Goal: Transaction & Acquisition: Purchase product/service

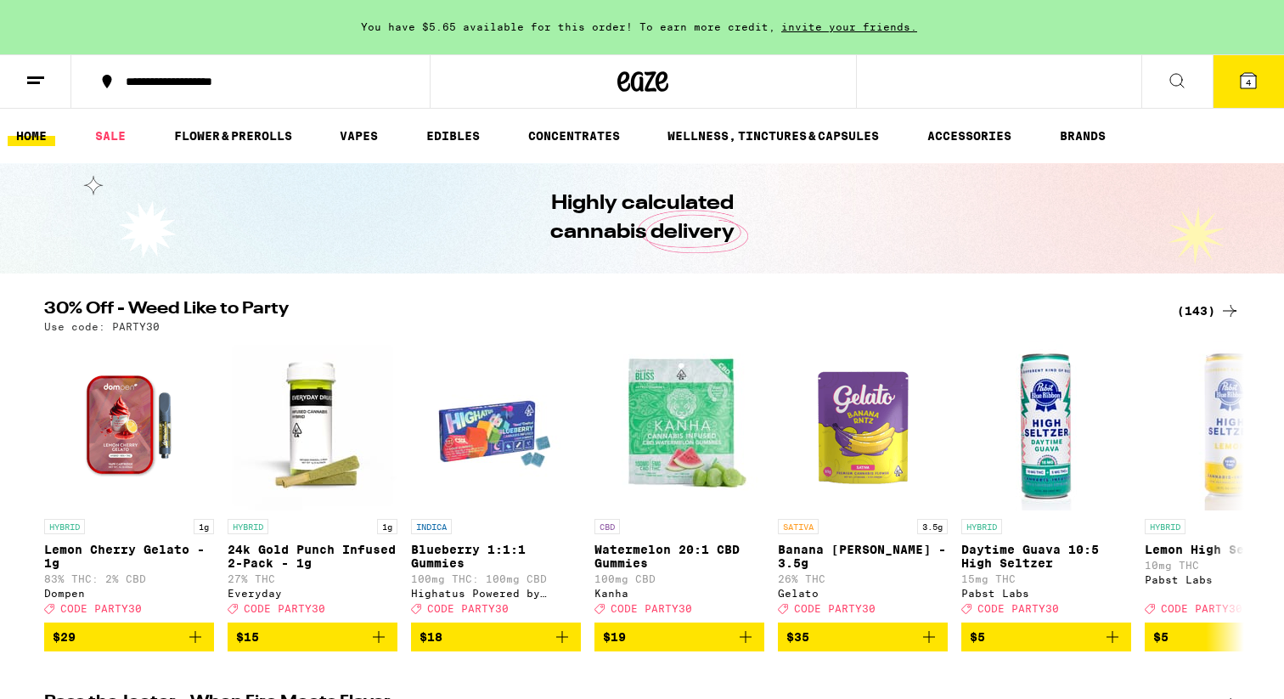
click at [1181, 77] on icon at bounding box center [1177, 81] width 20 height 20
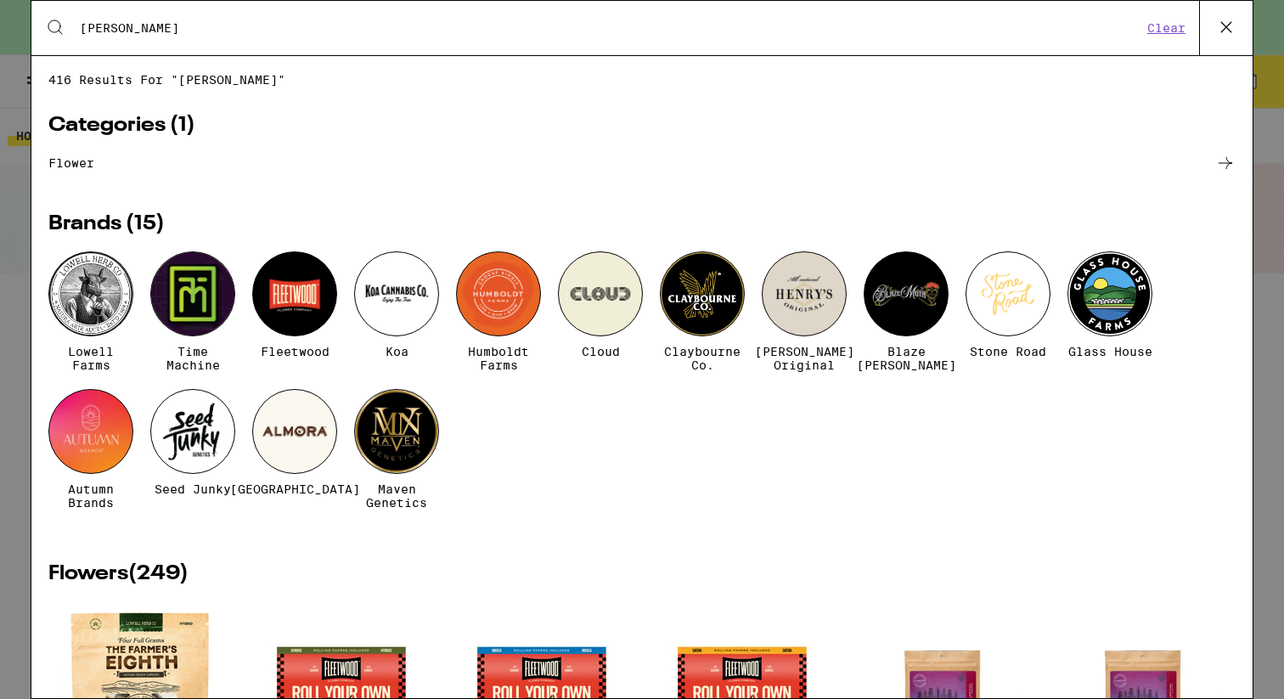
type input "[PERSON_NAME]"
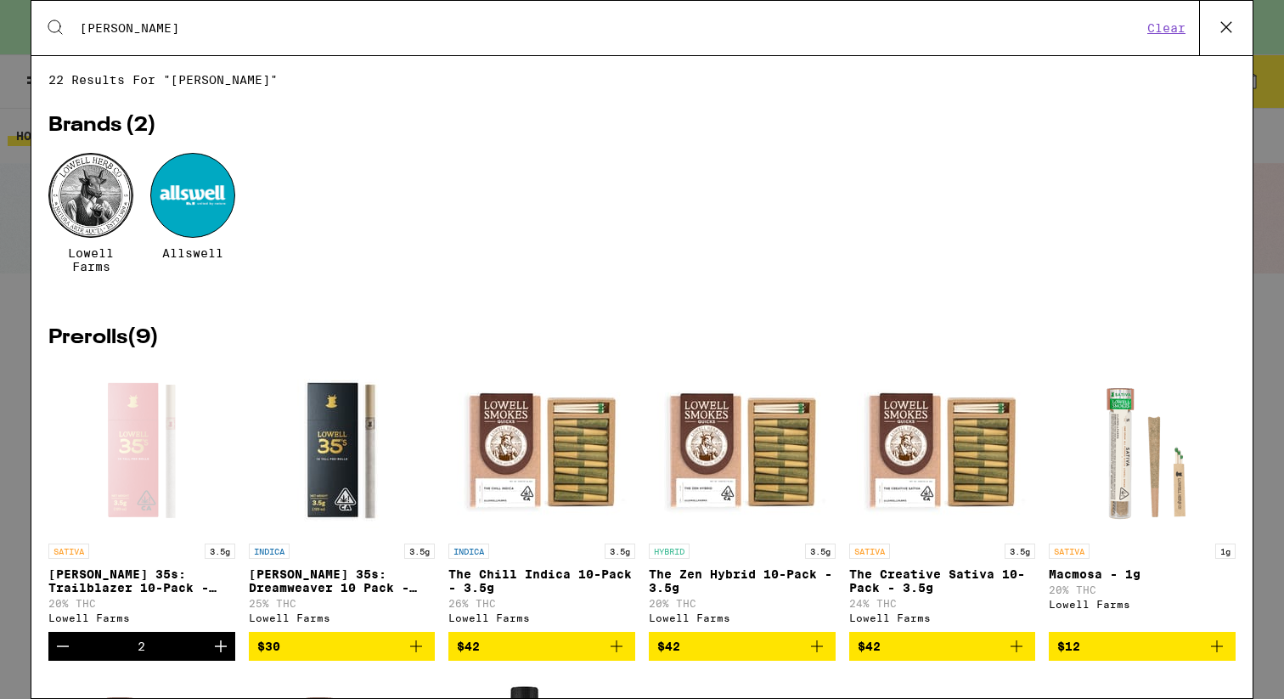
click at [477, 116] on div "Brands ( 2 ) [PERSON_NAME] Farms Allswell" at bounding box center [642, 199] width 1188 height 224
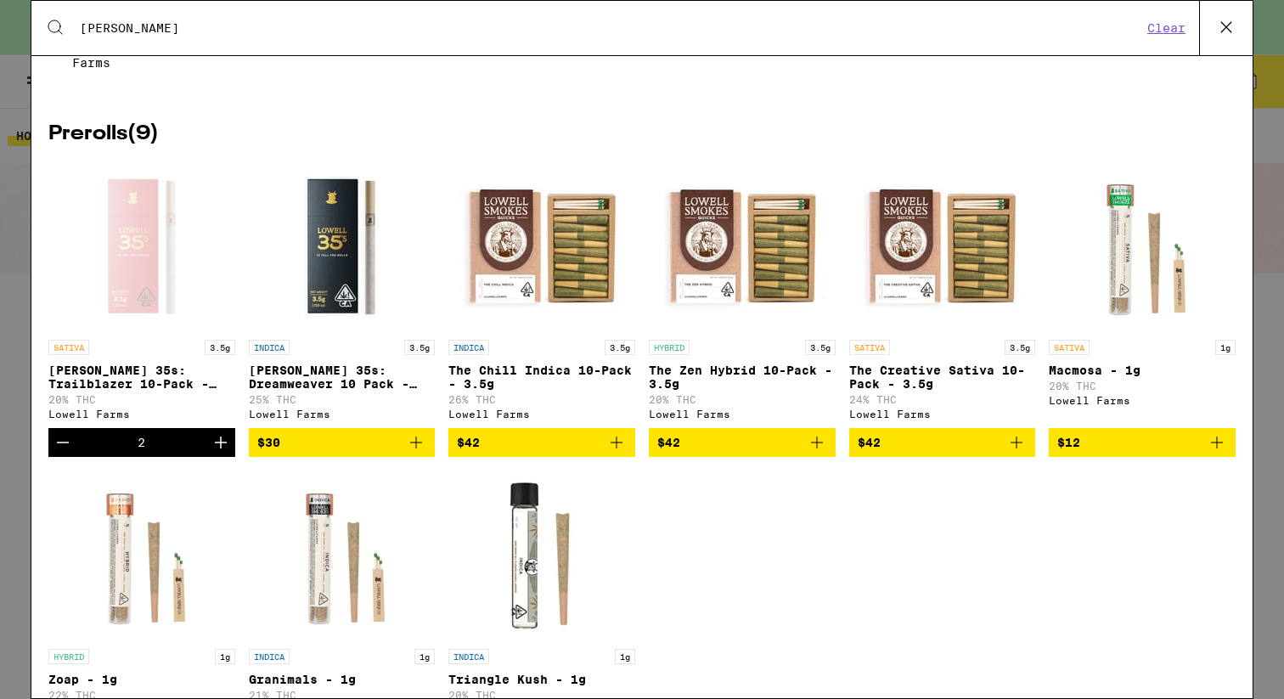
scroll to position [204, 0]
click at [1223, 31] on icon at bounding box center [1226, 26] width 25 height 25
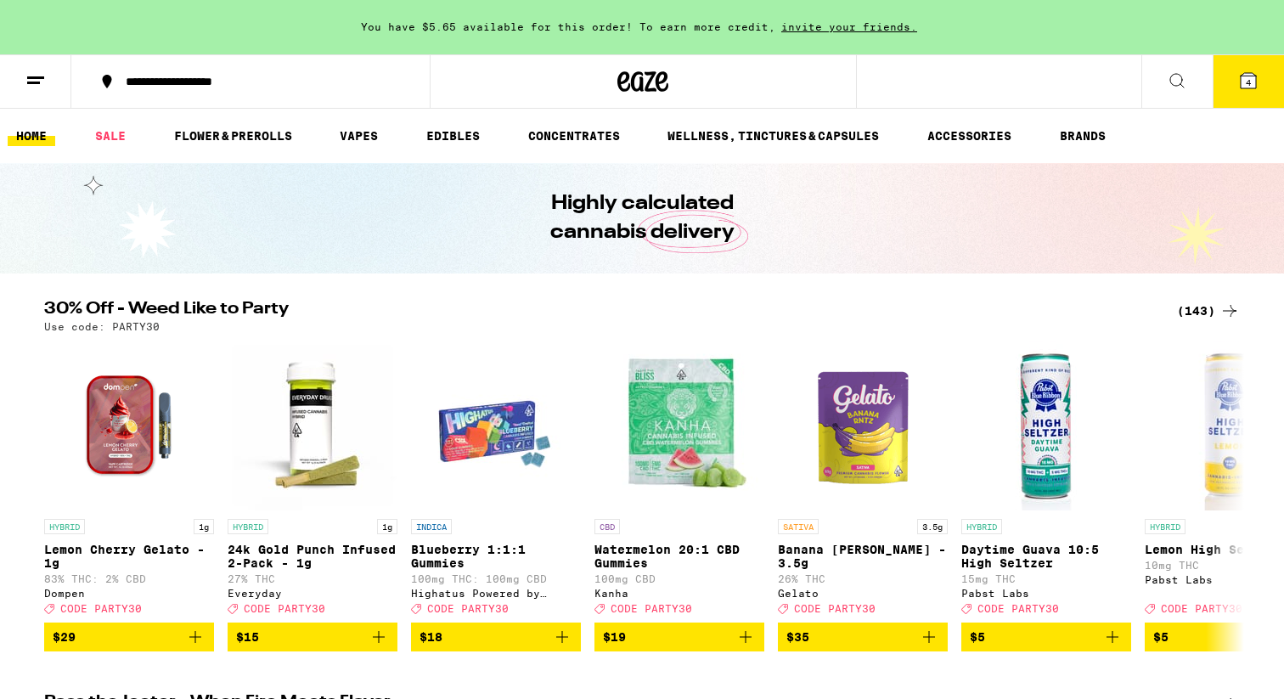
click at [1246, 87] on span "4" at bounding box center [1248, 82] width 5 height 10
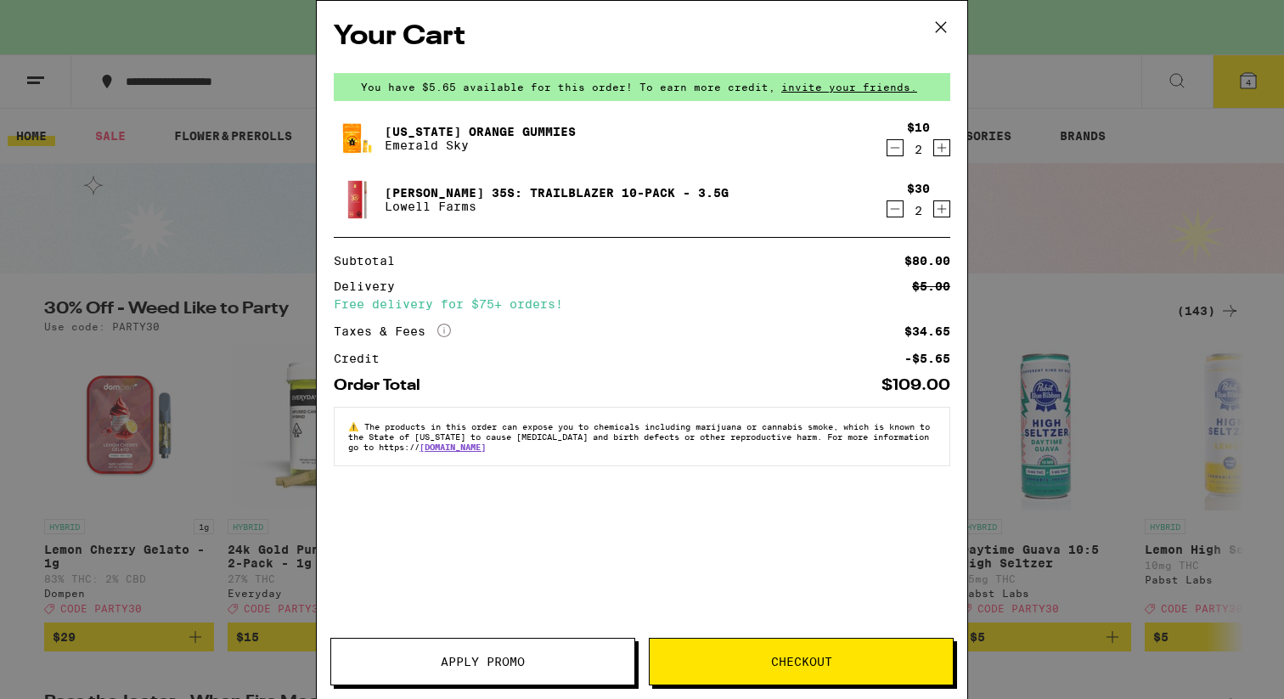
click at [941, 219] on icon "Increment" at bounding box center [941, 209] width 15 height 20
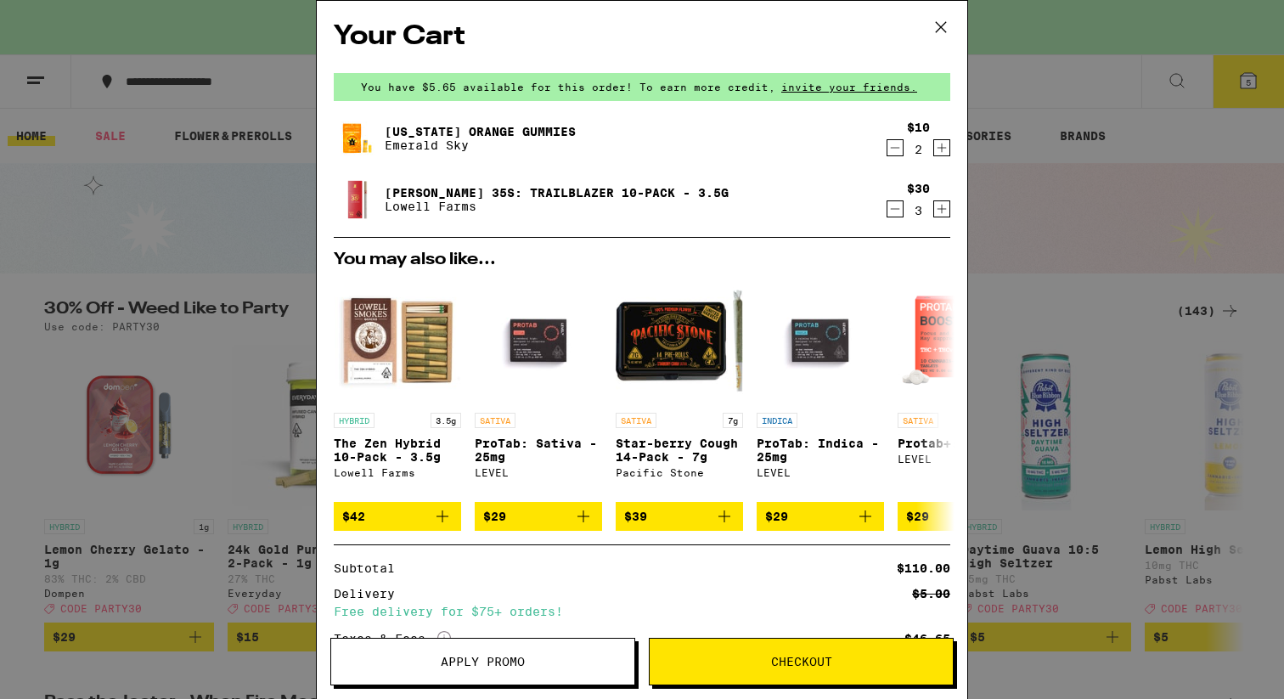
click at [814, 656] on span "Checkout" at bounding box center [801, 662] width 61 height 12
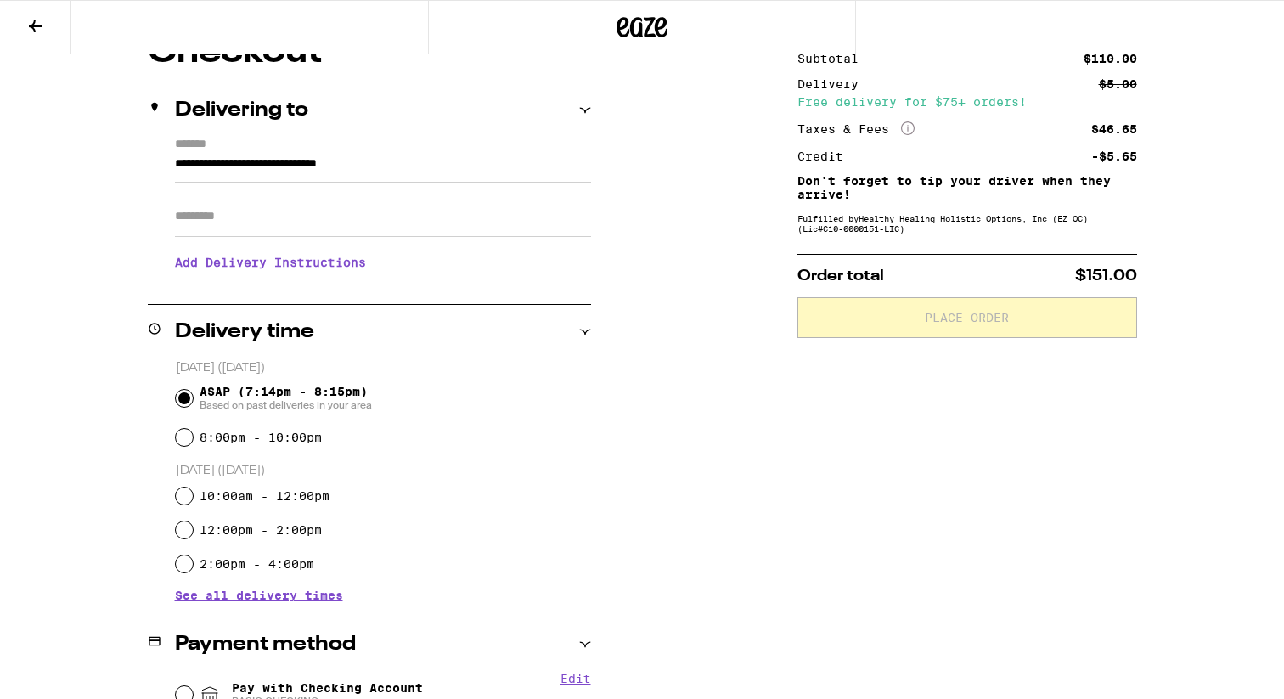
scroll to position [204, 0]
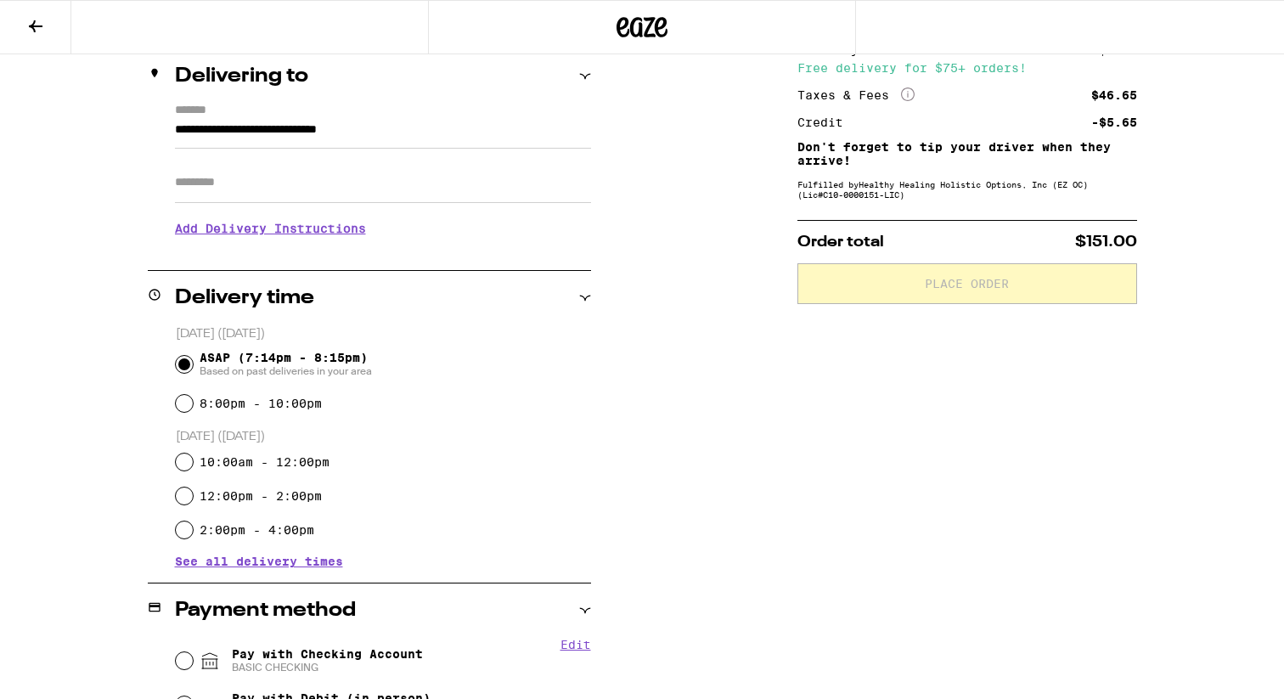
click at [274, 163] on div "Apt/Suite" at bounding box center [383, 176] width 416 height 54
click at [273, 178] on input "Apt/Suite" at bounding box center [383, 182] width 416 height 41
type input "******"
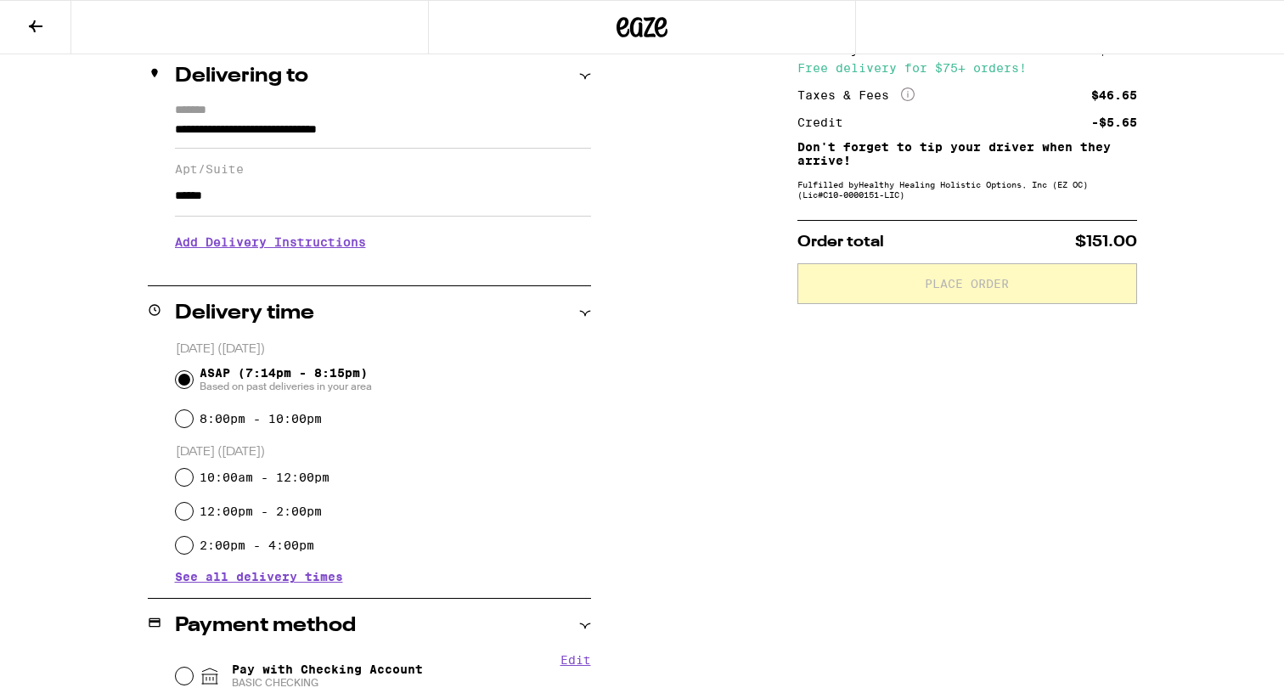
click at [558, 460] on p "[DATE] ([DATE])" at bounding box center [383, 452] width 415 height 16
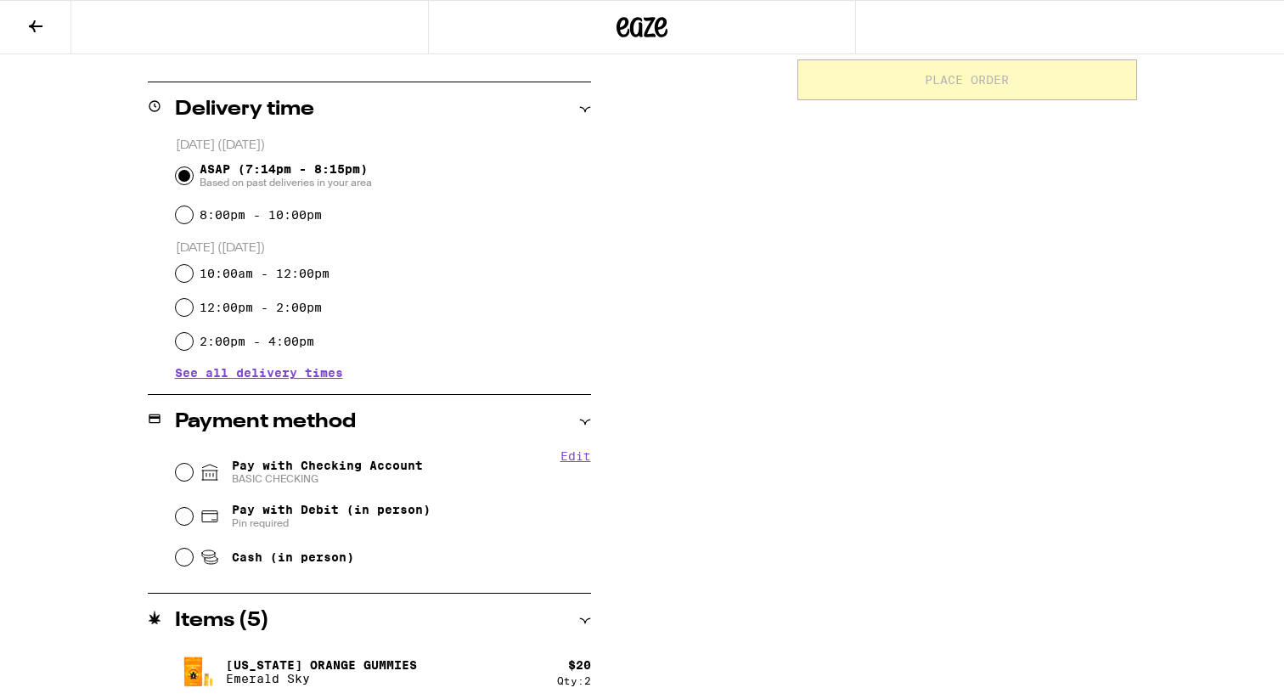
scroll to position [442, 0]
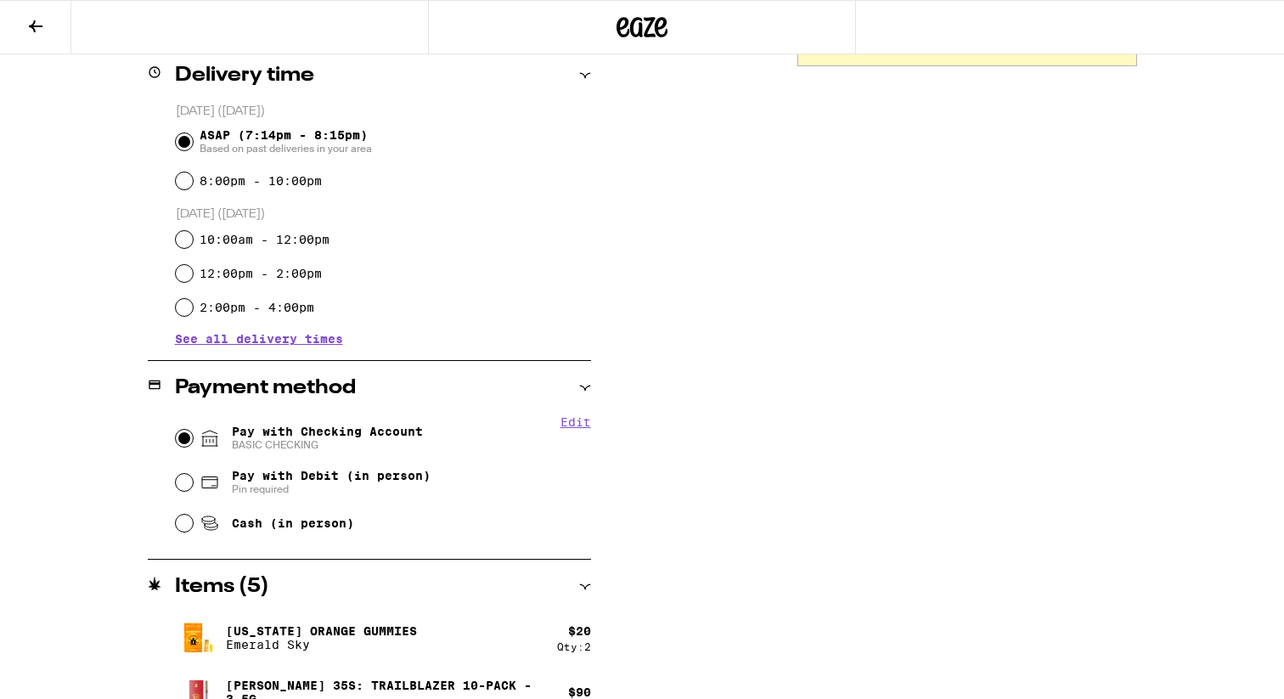
click at [182, 435] on input "Pay with Checking Account BASIC CHECKING" at bounding box center [184, 438] width 17 height 17
radio input "true"
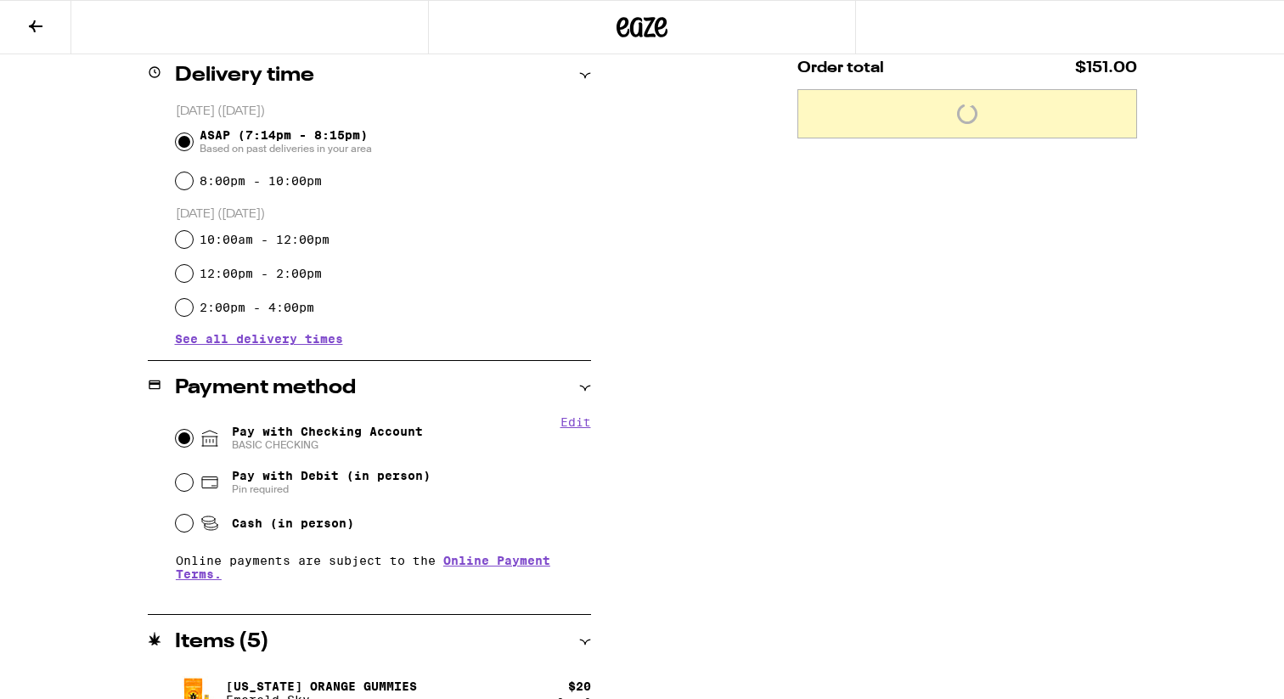
click at [675, 384] on div "**********" at bounding box center [642, 278] width 1223 height 1029
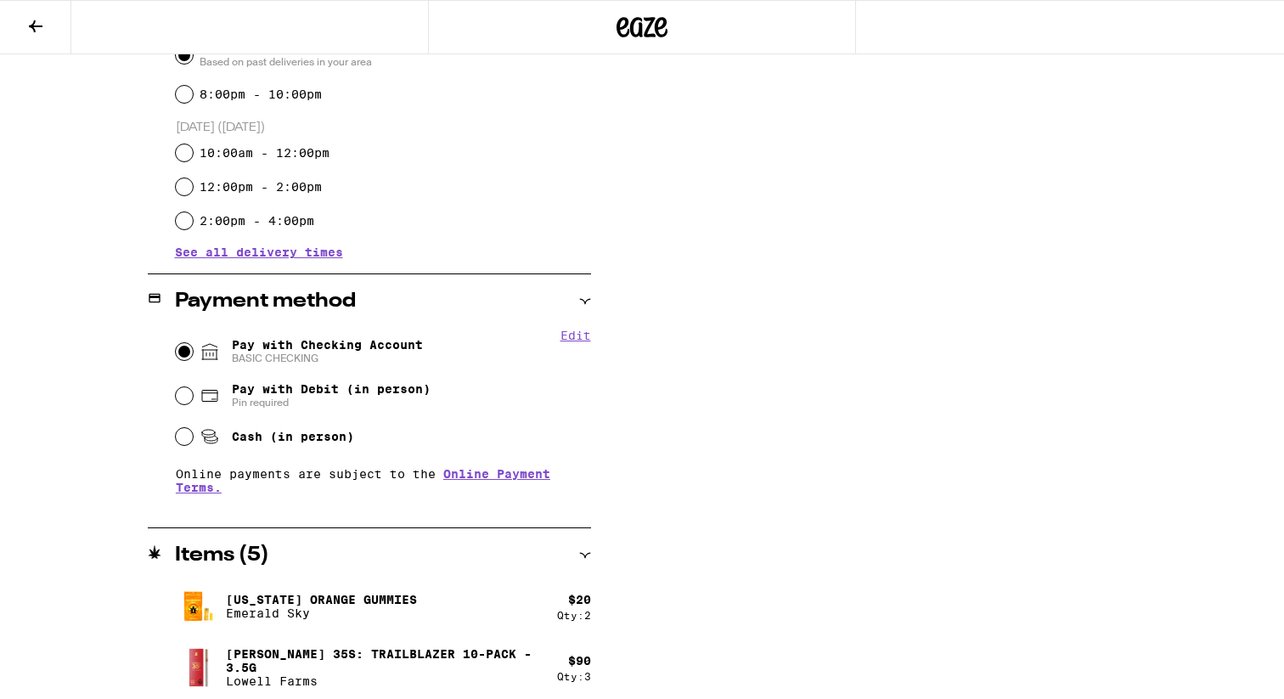
scroll to position [535, 0]
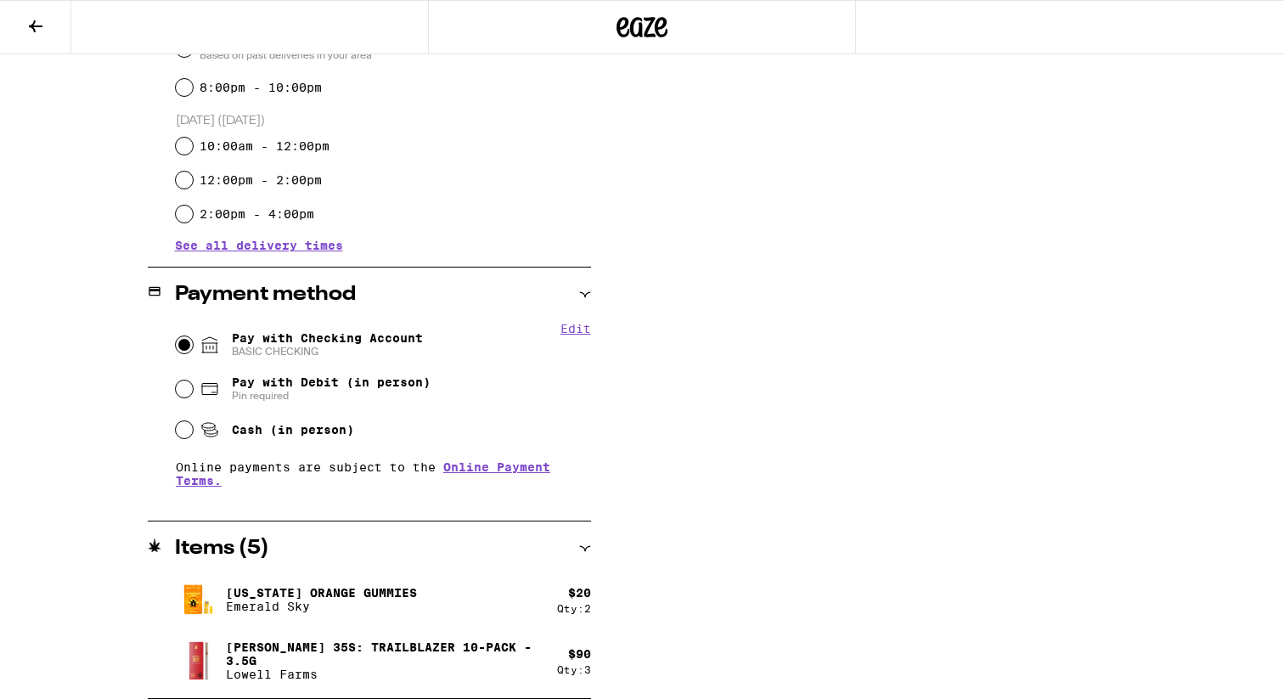
click at [676, 509] on div "**********" at bounding box center [642, 184] width 1223 height 1029
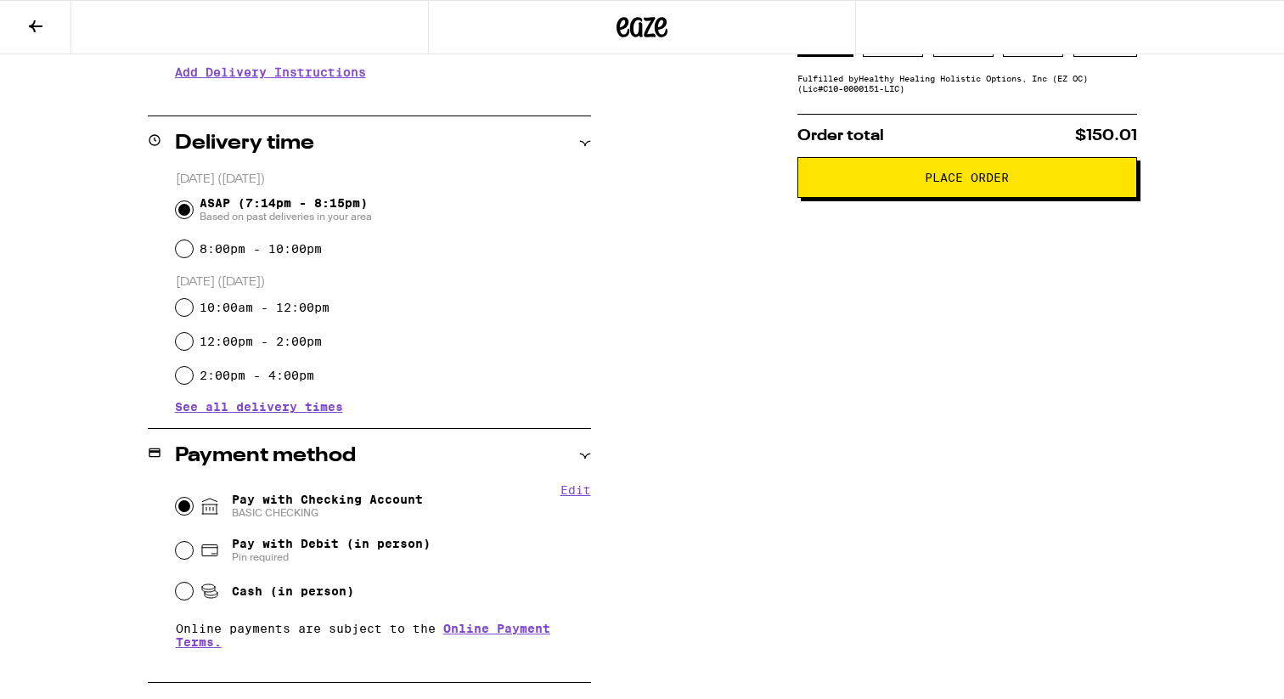
scroll to position [331, 0]
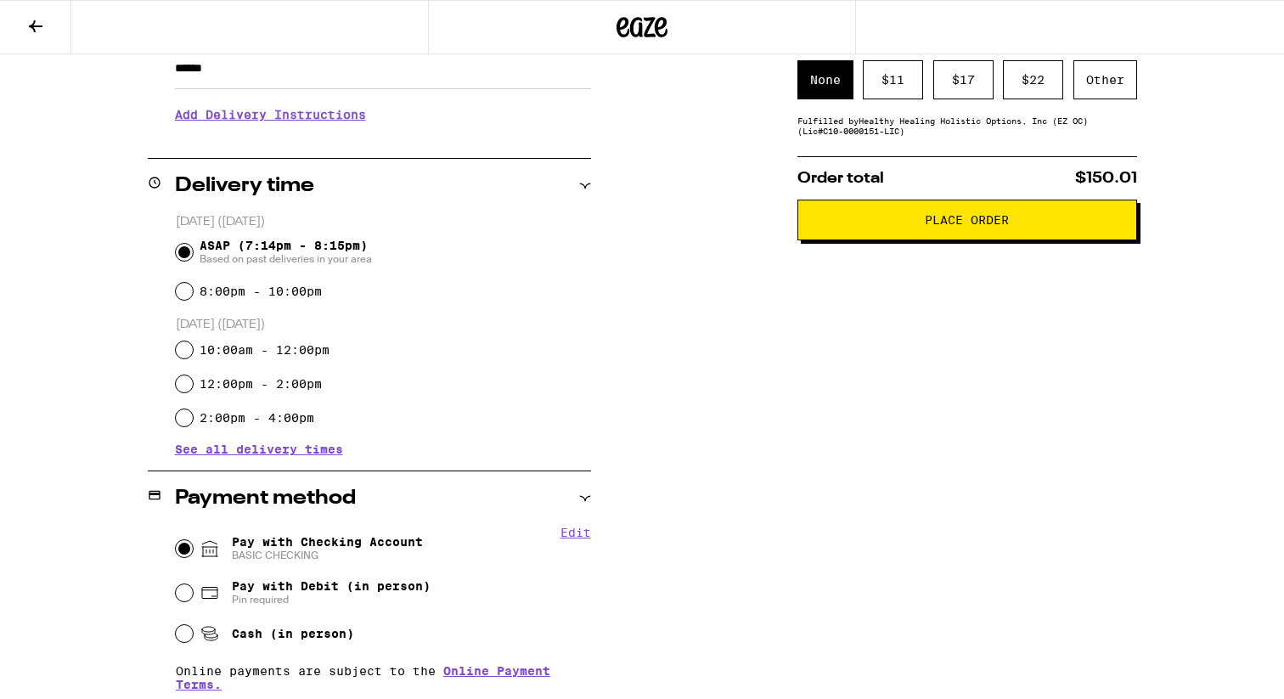
click at [989, 221] on span "Place Order" at bounding box center [967, 220] width 84 height 12
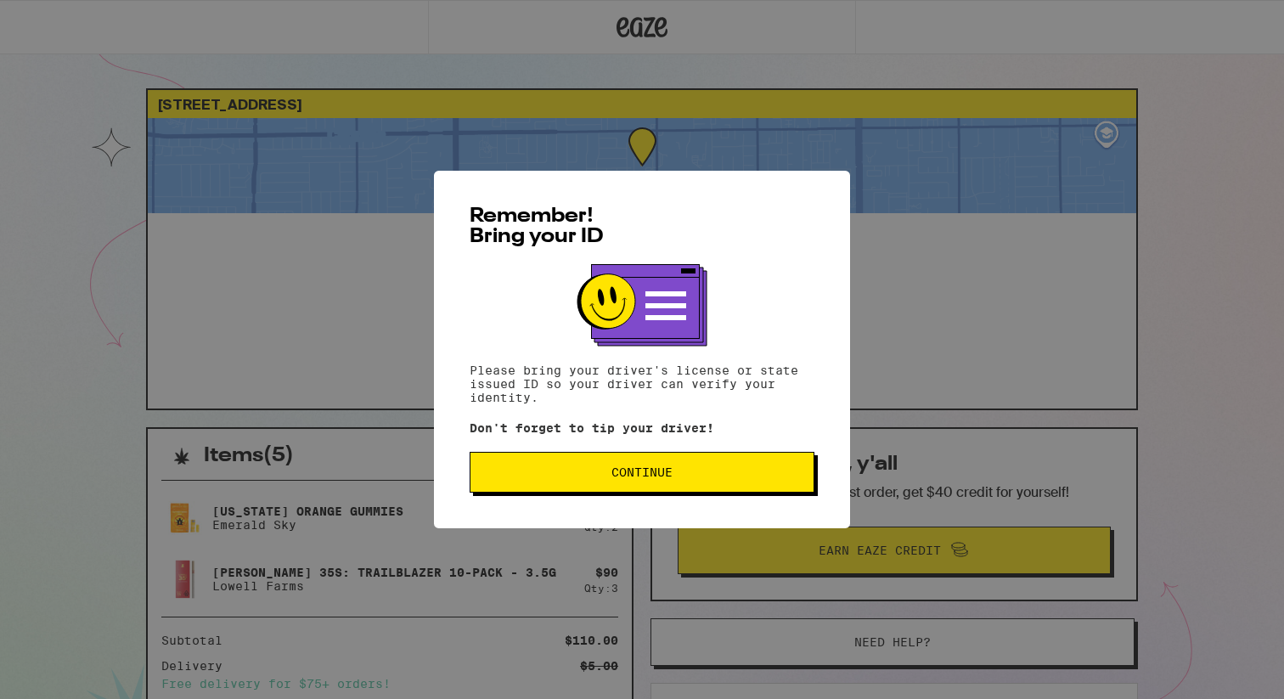
click at [533, 478] on span "Continue" at bounding box center [642, 472] width 316 height 12
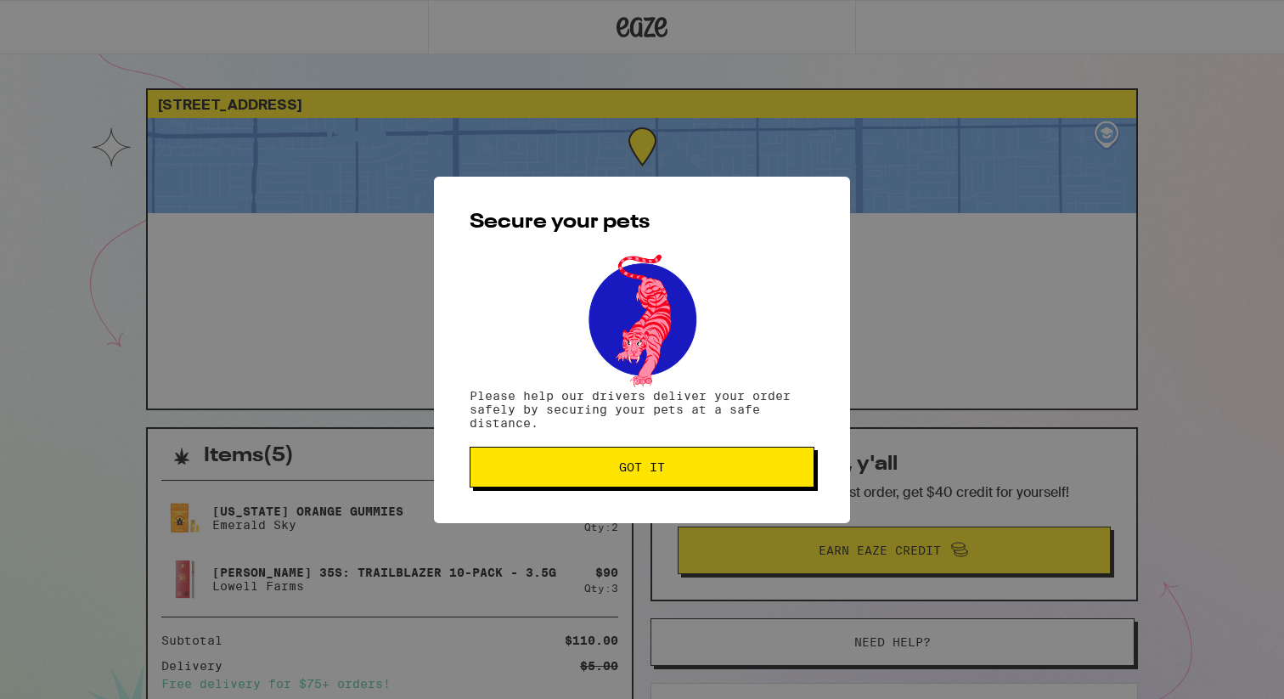
click at [511, 481] on button "Got it" at bounding box center [642, 467] width 345 height 41
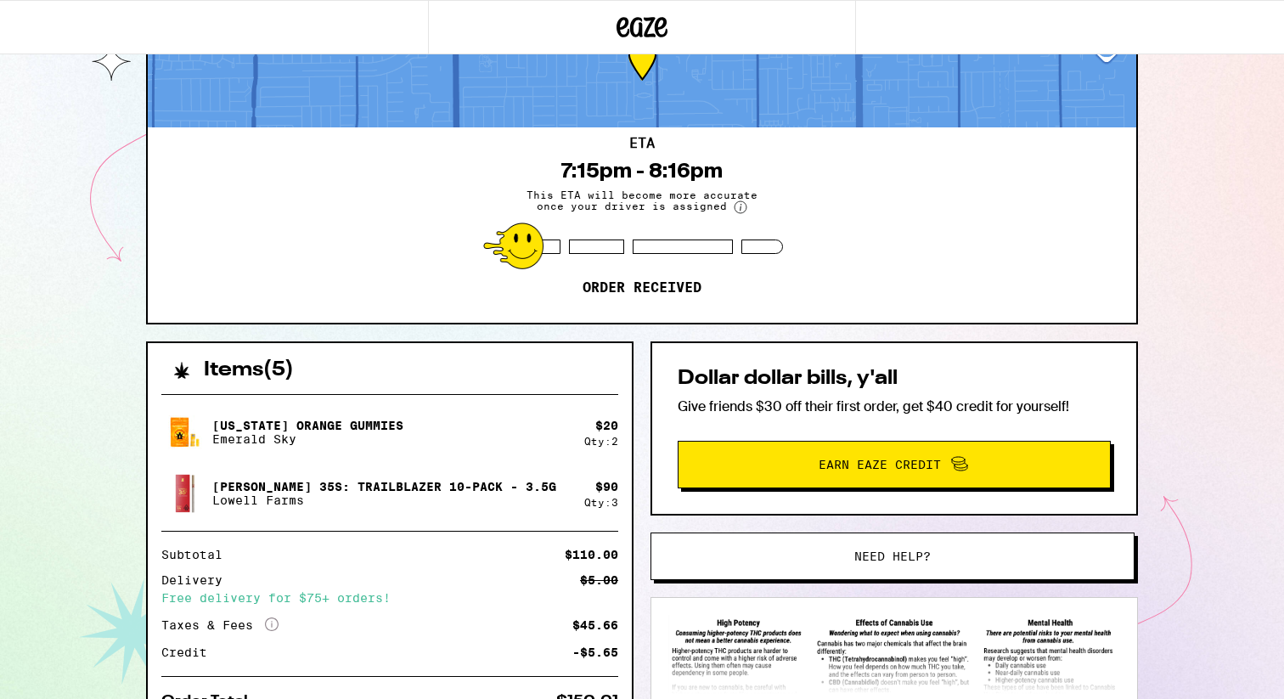
scroll to position [102, 0]
